Goal: Task Accomplishment & Management: Use online tool/utility

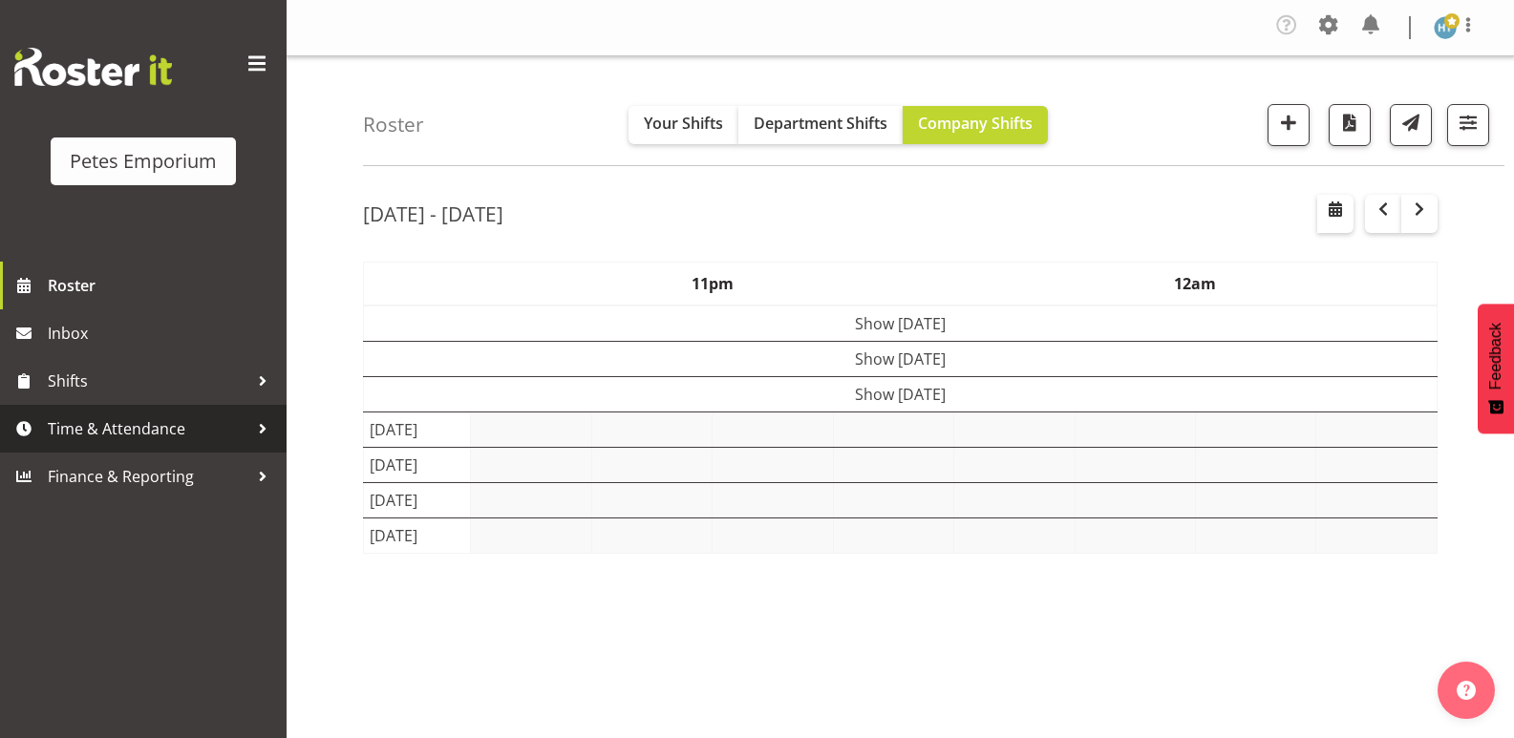
click at [158, 433] on span "Time & Attendance" at bounding box center [148, 428] width 201 height 29
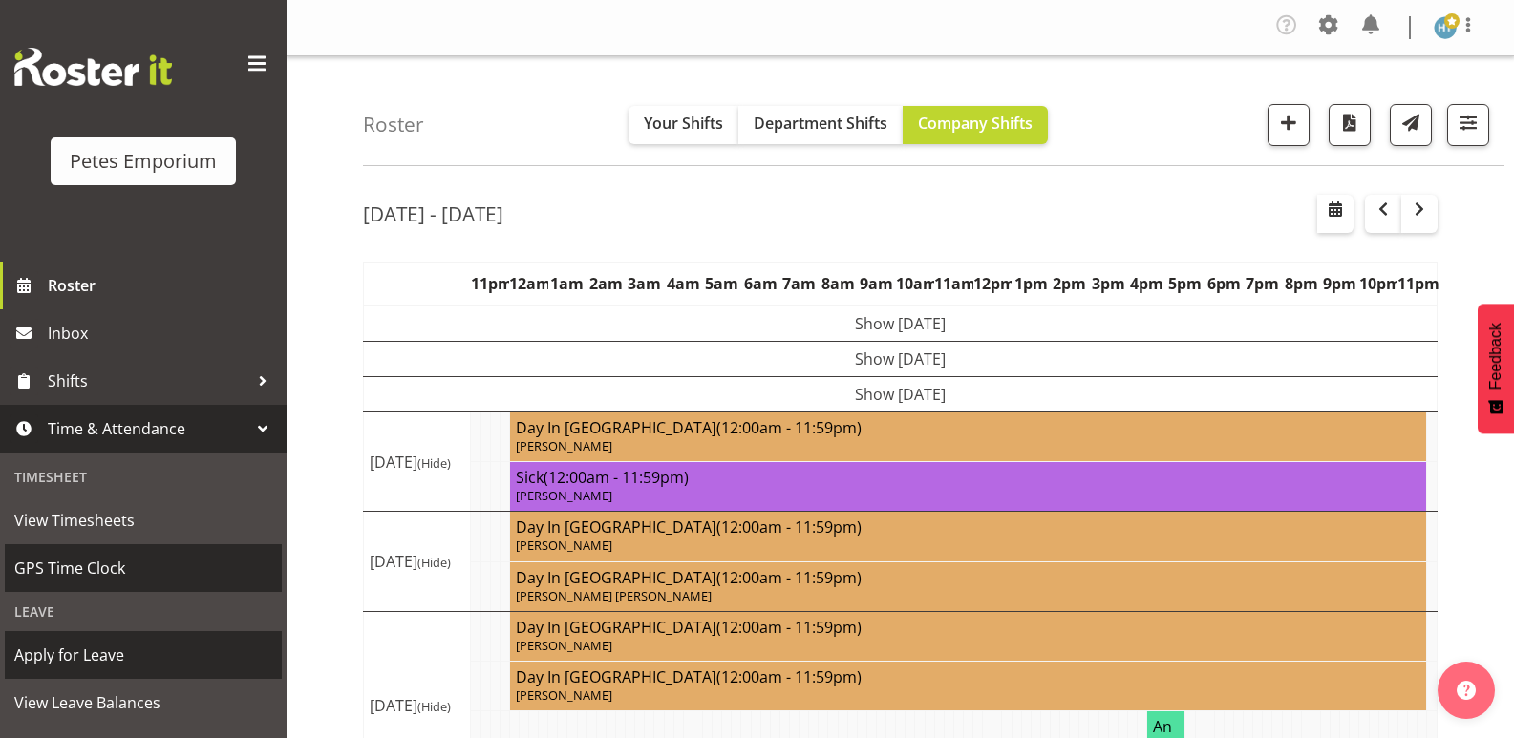
click at [98, 564] on span "GPS Time Clock" at bounding box center [143, 568] width 258 height 29
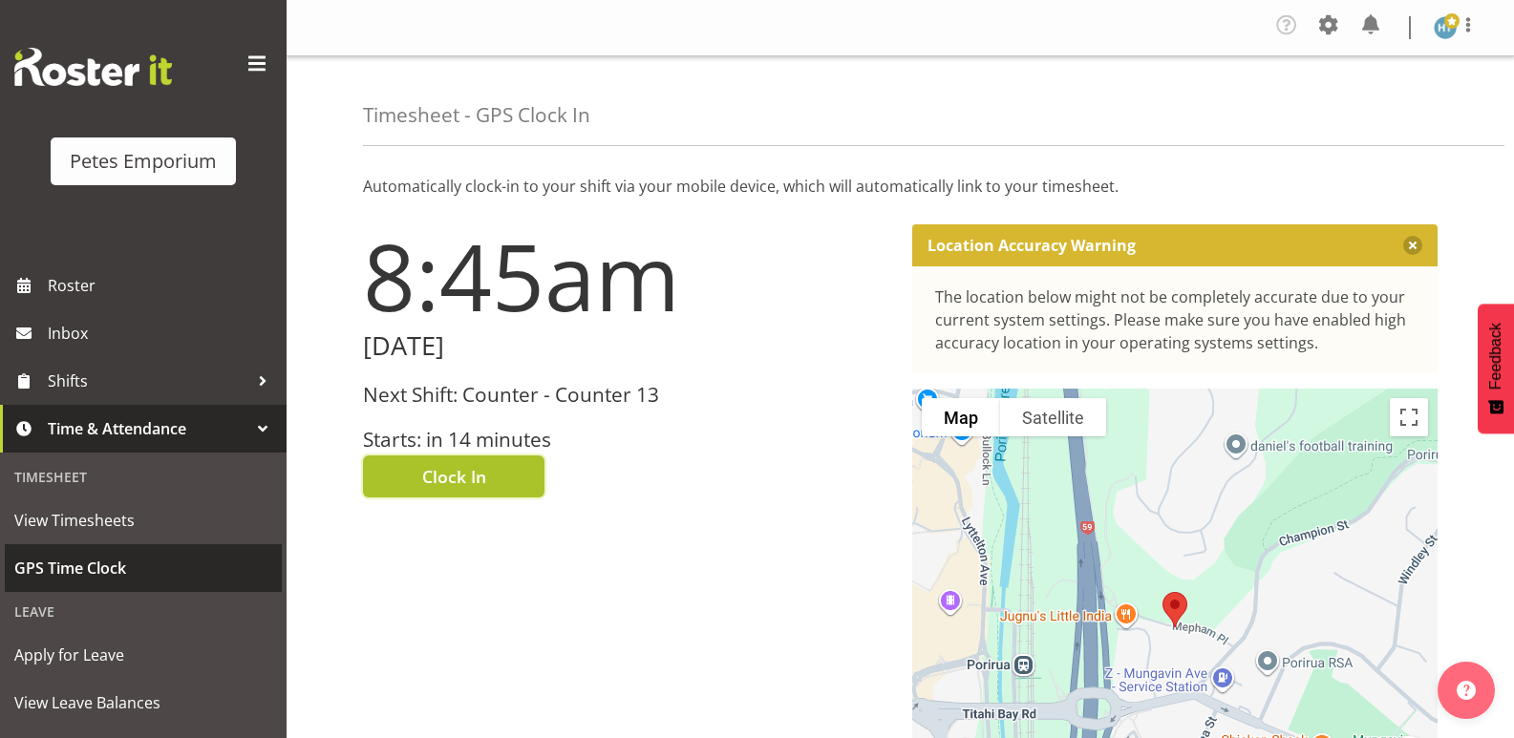
click at [476, 473] on span "Clock In" at bounding box center [454, 476] width 64 height 25
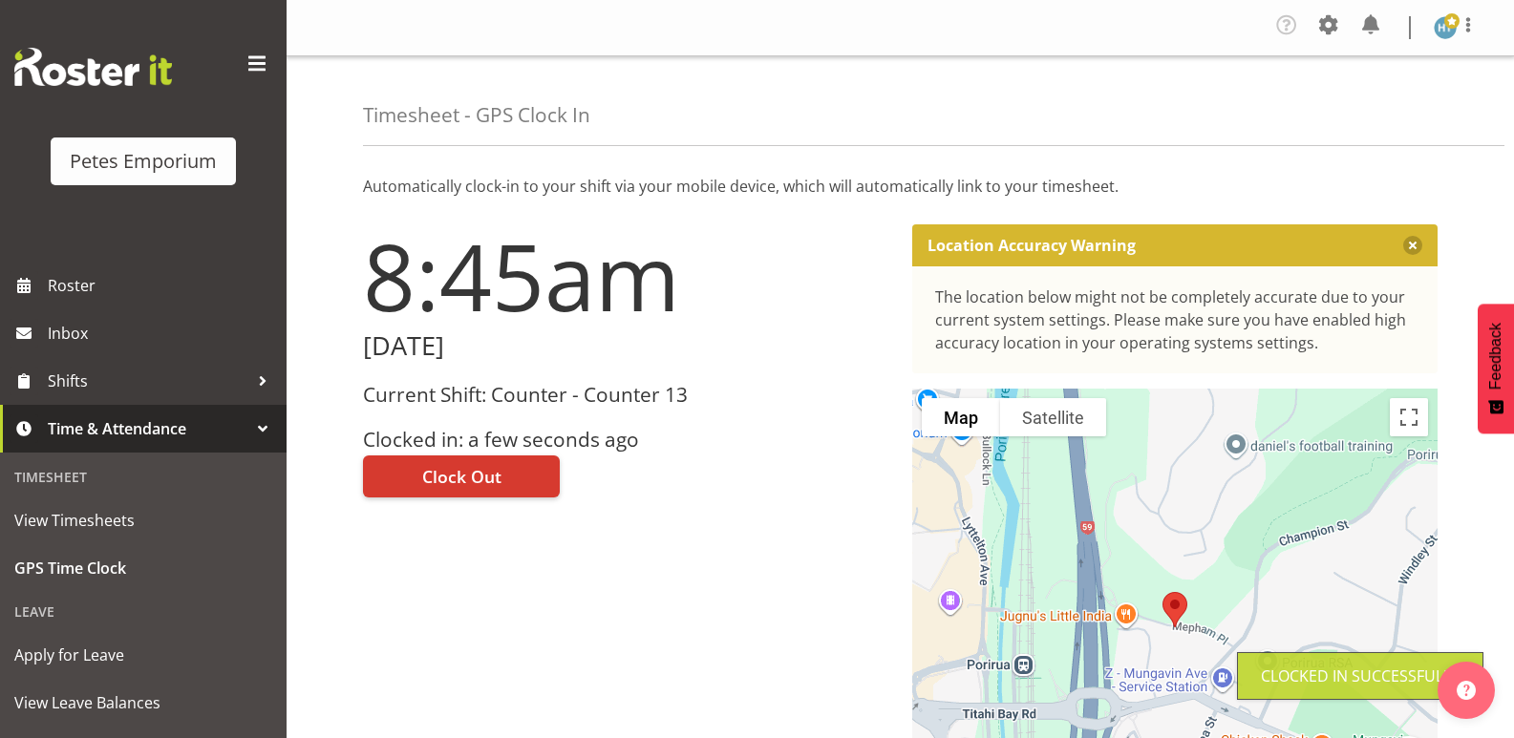
click at [1439, 27] on img at bounding box center [1444, 27] width 23 height 23
click at [1354, 101] on link "Log Out" at bounding box center [1387, 105] width 183 height 34
